Goal: Task Accomplishment & Management: Manage account settings

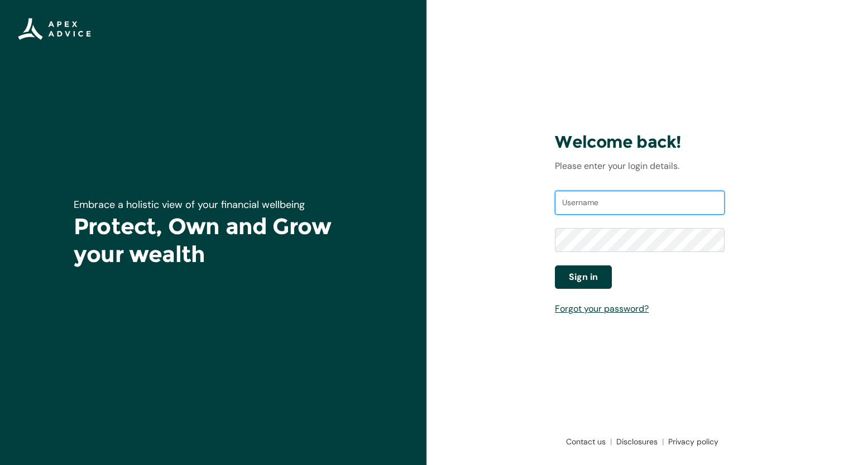
type input "[PERSON_NAME][EMAIL_ADDRESS][DOMAIN_NAME]"
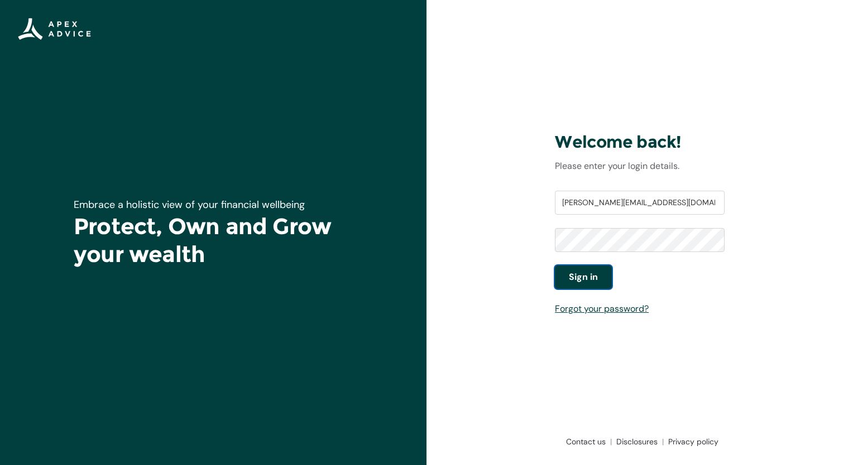
click at [575, 276] on span "Sign in" at bounding box center [583, 277] width 29 height 13
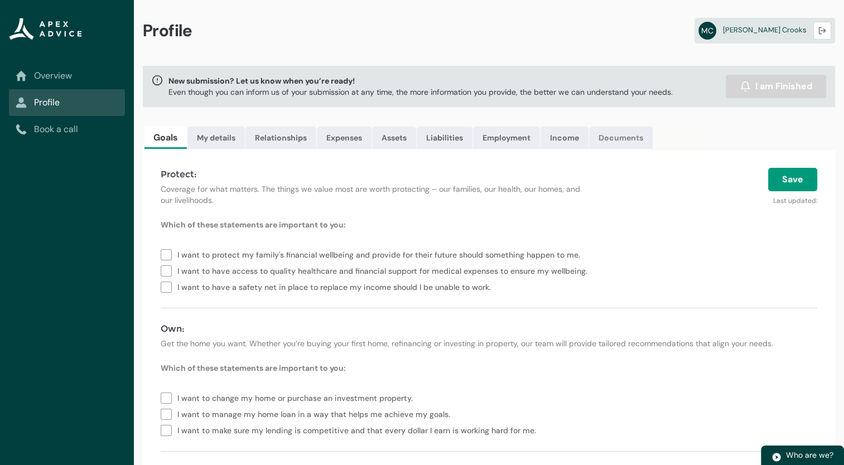
click at [628, 135] on link "Documents" at bounding box center [621, 138] width 64 height 22
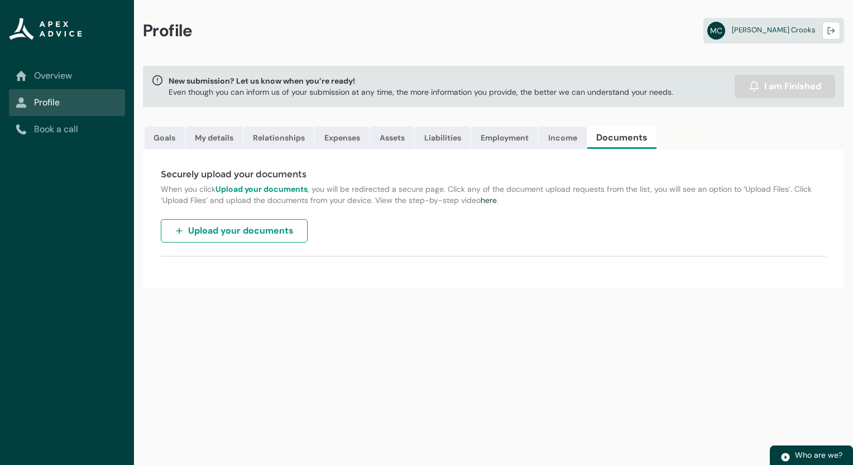
click at [246, 234] on span "Upload your documents" at bounding box center [240, 230] width 105 height 13
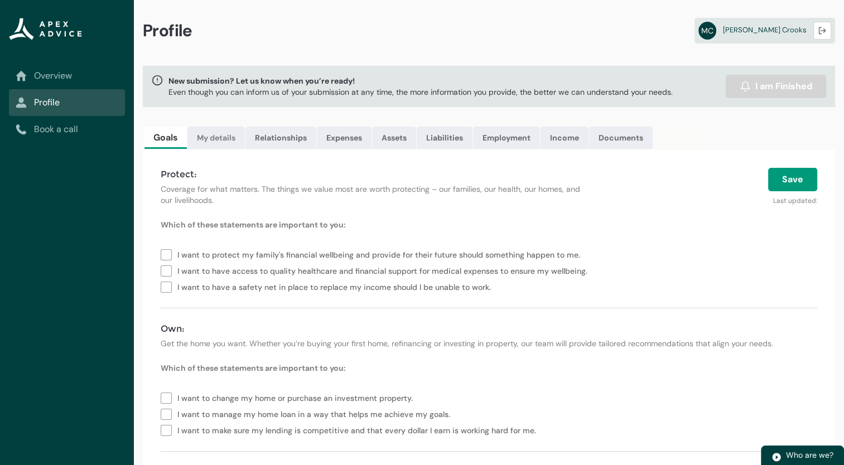
click at [220, 143] on link "My details" at bounding box center [215, 138] width 57 height 22
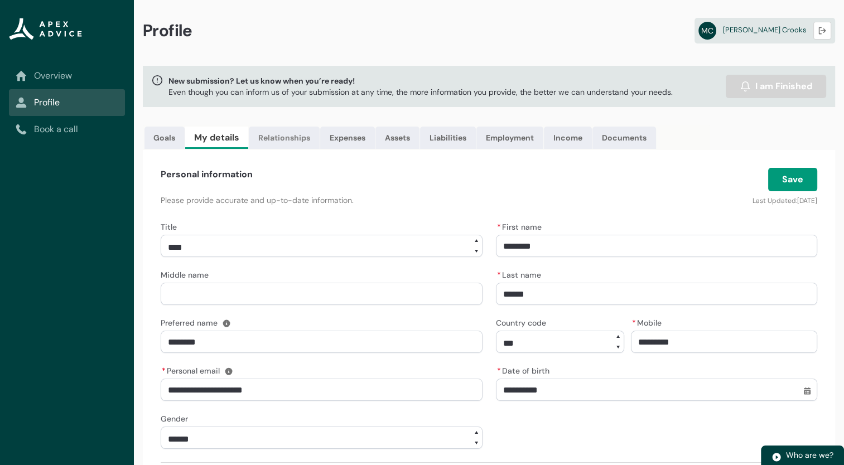
click at [282, 138] on link "Relationships" at bounding box center [284, 138] width 71 height 22
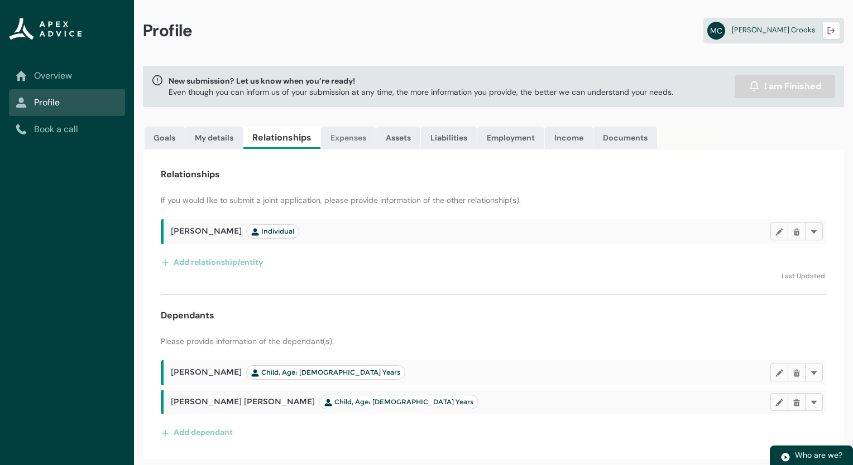
click at [362, 139] on link "Expenses" at bounding box center [348, 138] width 55 height 22
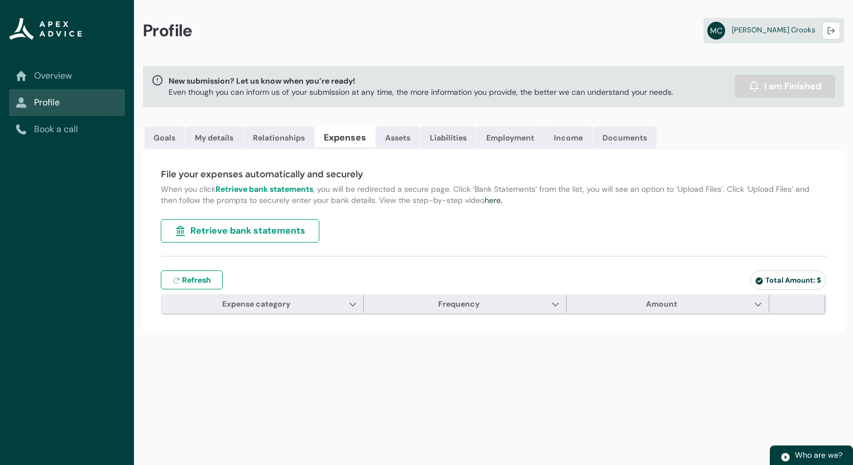
type input "***"
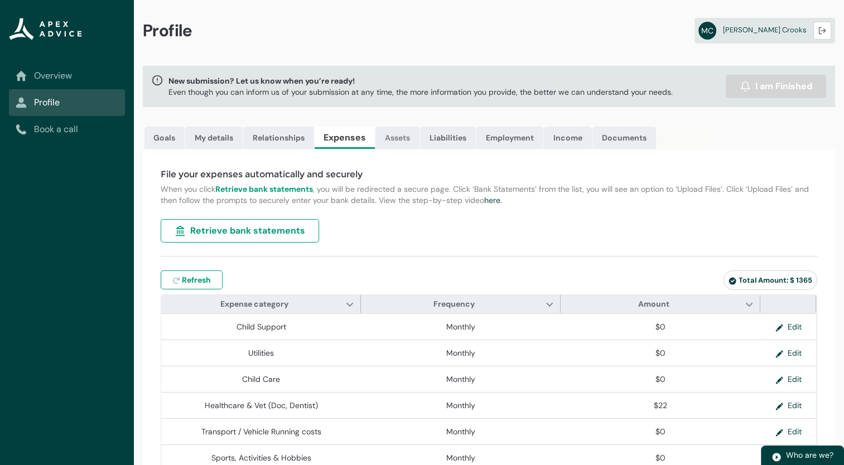
click at [404, 136] on link "Assets" at bounding box center [398, 138] width 44 height 22
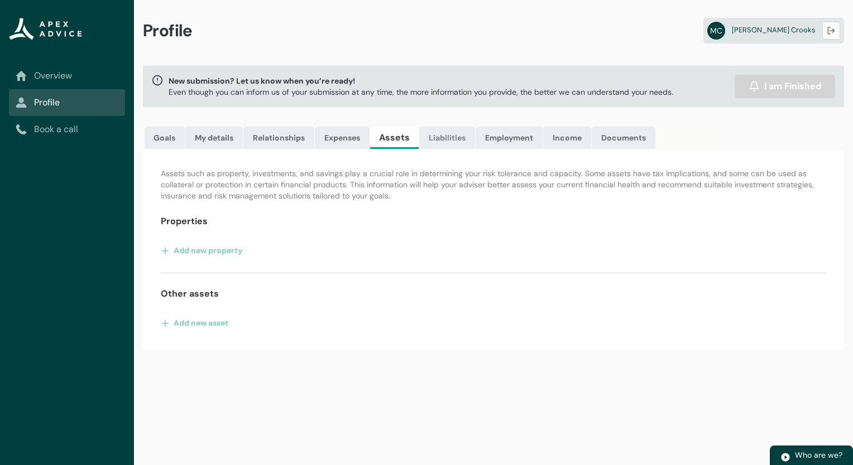
click at [458, 141] on link "Liabilities" at bounding box center [447, 138] width 56 height 22
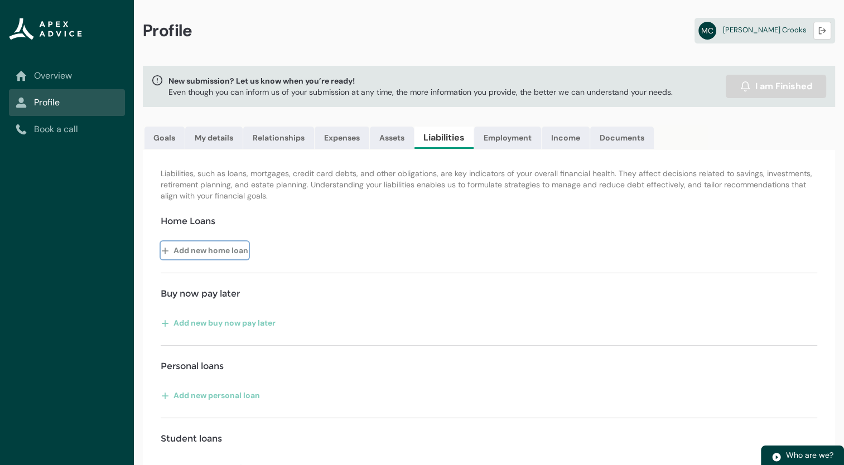
click at [200, 252] on button "Add new home loan" at bounding box center [205, 251] width 88 height 18
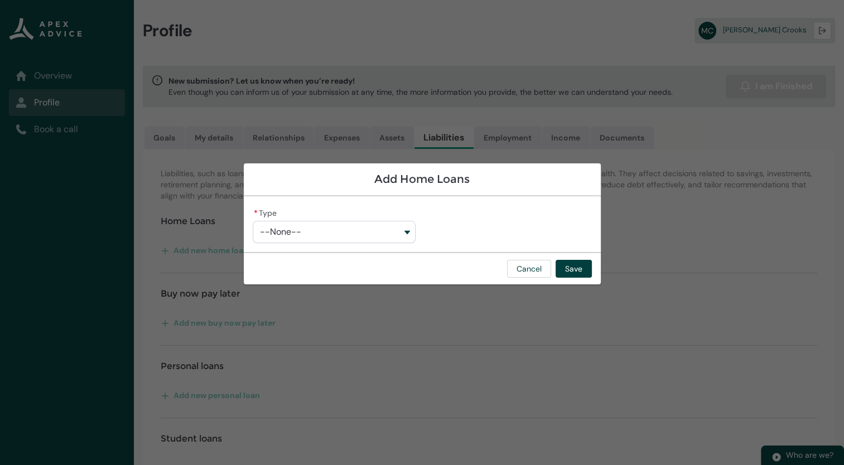
click at [408, 232] on button "--None--" at bounding box center [334, 232] width 163 height 22
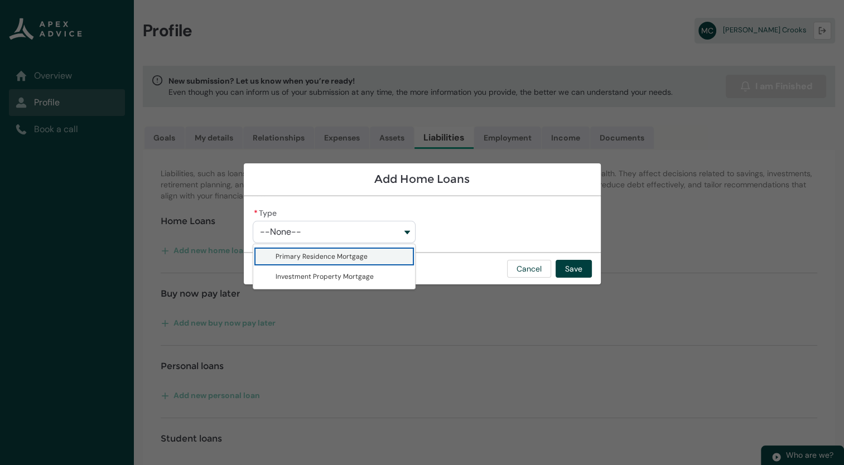
click at [377, 258] on span "Primary Residence Mortgage" at bounding box center [342, 256] width 133 height 11
type lightning-combobox "Primary Residence Mortgage"
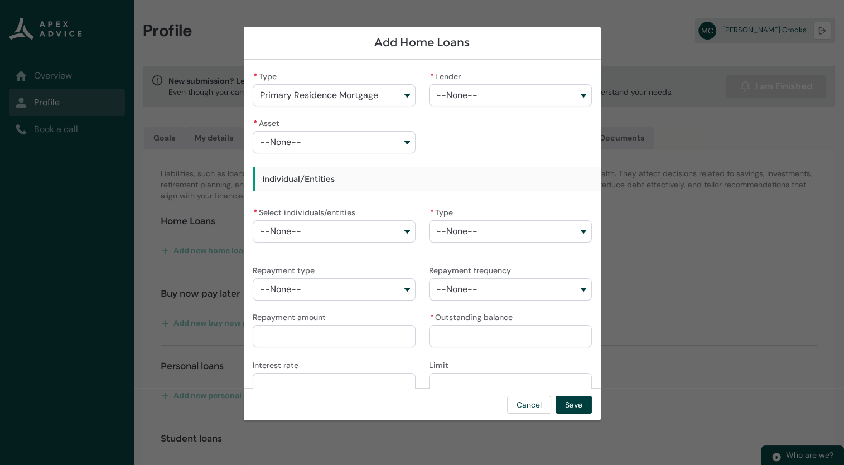
click at [577, 95] on button "--None--" at bounding box center [510, 95] width 163 height 22
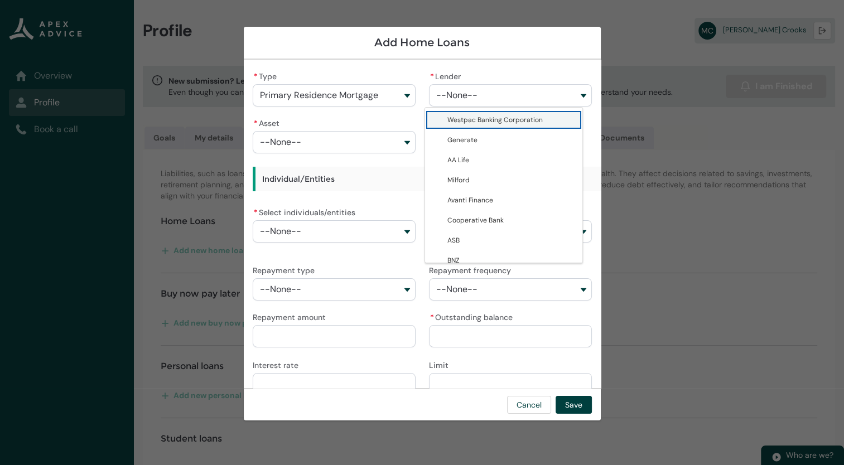
click at [502, 118] on span "Westpac Banking Corporation" at bounding box center [495, 120] width 95 height 9
type lightning-combobox "0017F00000tNx2cQAC"
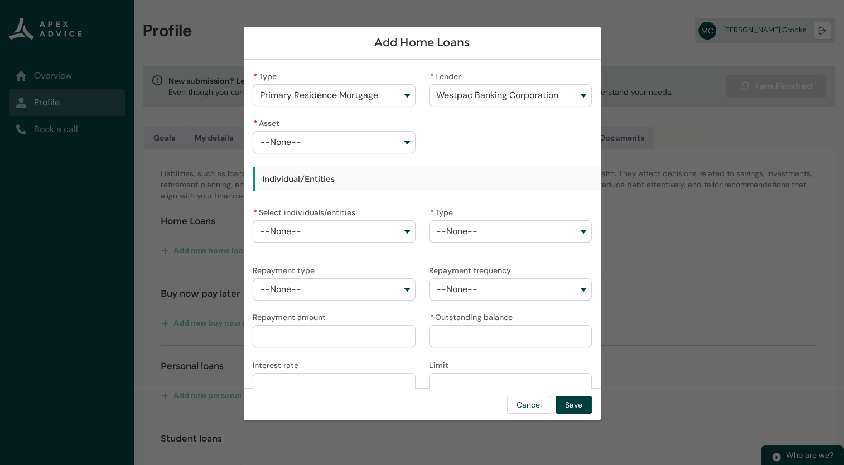
click at [402, 142] on button "--None--" at bounding box center [334, 142] width 163 height 22
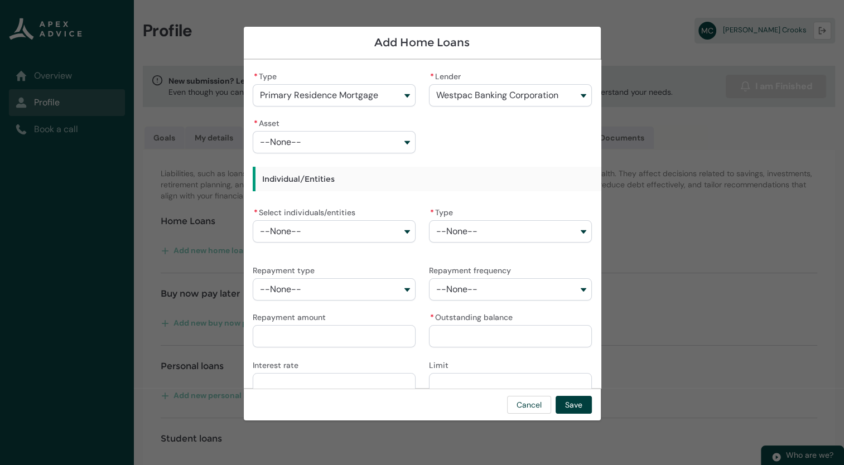
click at [402, 142] on button "--None--" at bounding box center [334, 142] width 163 height 22
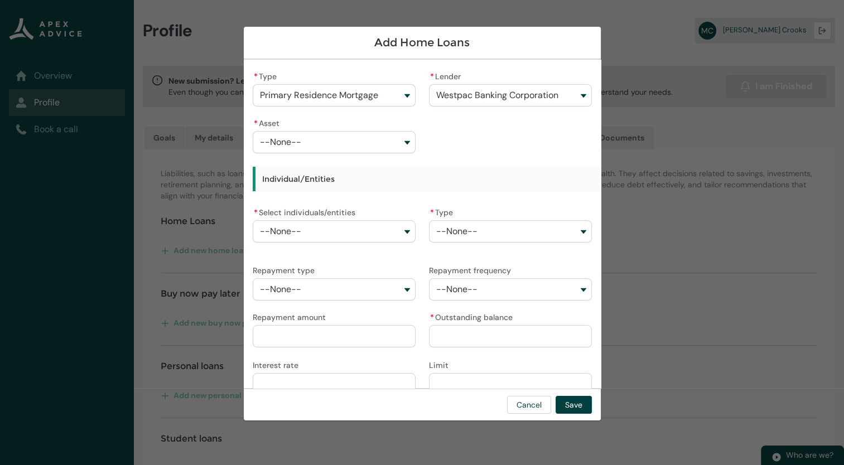
click at [402, 142] on button "--None--" at bounding box center [334, 142] width 163 height 22
click at [337, 137] on button "--None--" at bounding box center [334, 142] width 163 height 22
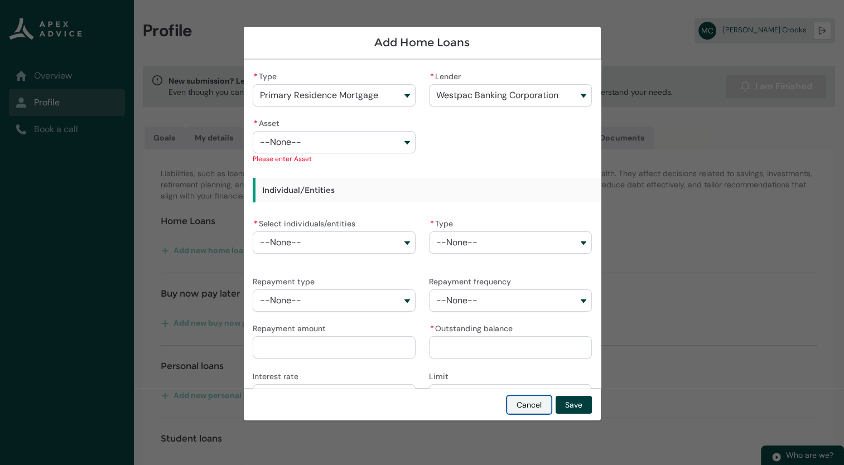
click at [527, 403] on button "Cancel" at bounding box center [529, 405] width 44 height 18
